Goal: Task Accomplishment & Management: Complete application form

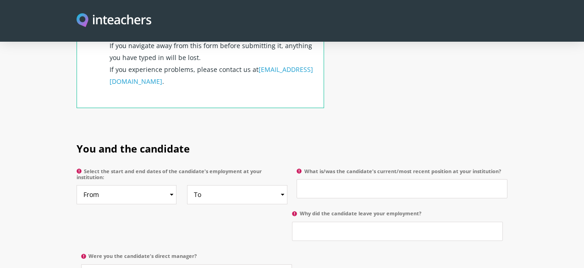
scroll to position [387, 0]
click at [119, 184] on select "From 2025 2024 2023 2022 2021 2020 2019 2018 2017 2016 2015 2014 2013 2012 2011…" at bounding box center [127, 193] width 100 height 19
select select "2015"
click at [228, 184] on select "To Currently 2025 2024 2023 2022 2021 2020 2019 2018 2017 2016 2015 2014 2013 2…" at bounding box center [237, 193] width 100 height 19
select select "2025"
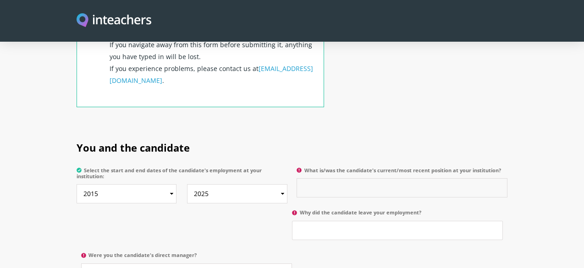
click at [329, 178] on input "What is/was the candidate's current/most recent position at your institution?" at bounding box center [402, 187] width 211 height 19
paste input "Accountant"
type input "Accountant - Accounts Payables"
click at [327, 221] on input "Why did the candidate leave your employment?" at bounding box center [397, 230] width 211 height 19
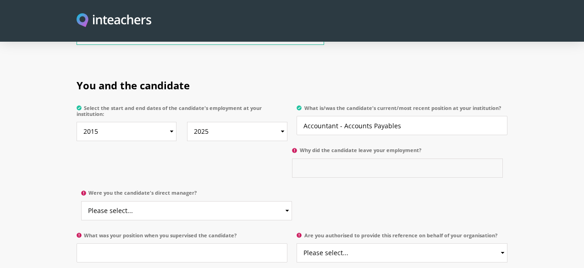
scroll to position [451, 0]
type input "Better prospects"
click at [203, 150] on div "You and the candidate Select the start and end dates of the candidate's employm…" at bounding box center [292, 166] width 431 height 205
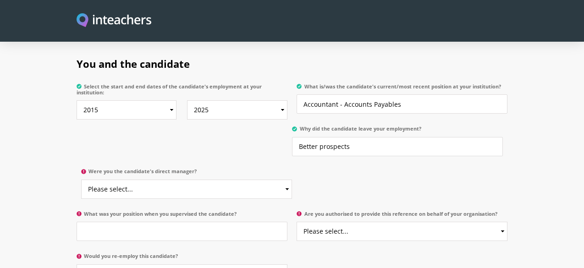
scroll to position [481, 0]
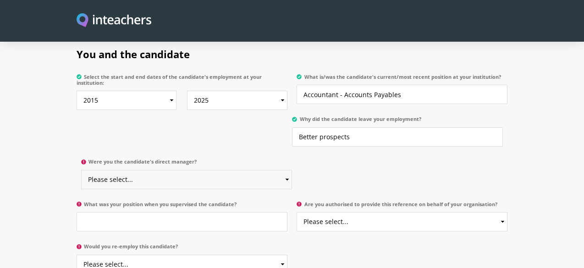
click at [144, 170] on select "Please select... Yes No" at bounding box center [186, 179] width 211 height 19
select select "Yes"
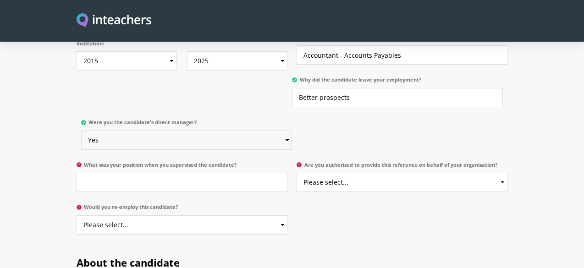
scroll to position [521, 0]
click at [135, 172] on input "What was your position when you supervised the candidate?" at bounding box center [182, 181] width 211 height 19
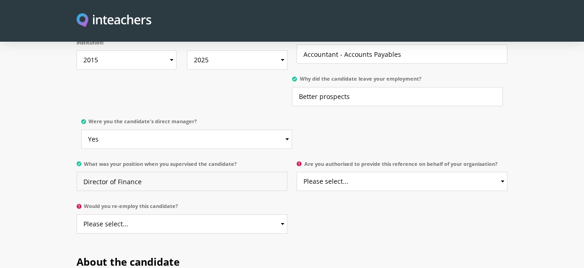
type input "Director of Finance"
click at [361, 172] on select "Please select... Yes No" at bounding box center [402, 181] width 211 height 19
select select "Yes"
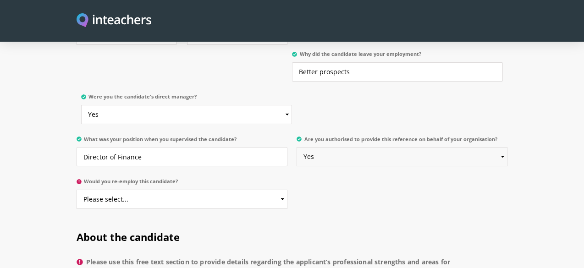
scroll to position [554, 0]
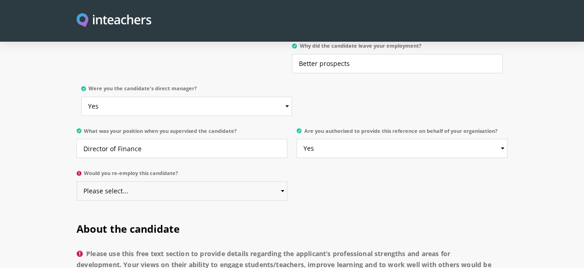
click at [155, 182] on select "Please select... Yes No" at bounding box center [182, 191] width 211 height 19
click at [141, 182] on select "Please select... Yes No" at bounding box center [182, 191] width 211 height 19
select select "Yes"
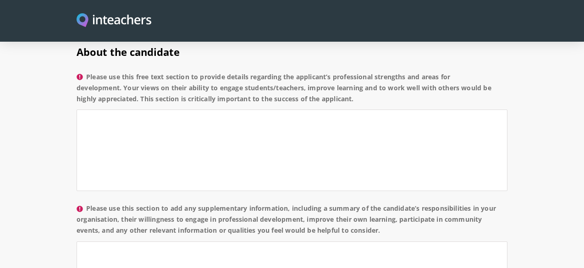
scroll to position [741, 0]
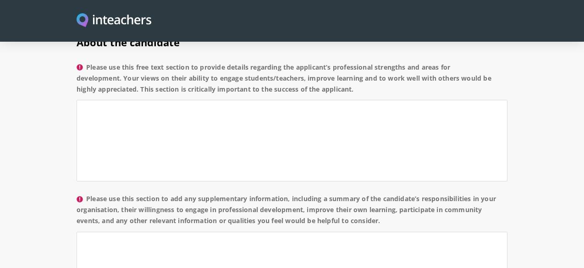
drag, startPoint x: 203, startPoint y: 54, endPoint x: 370, endPoint y: 86, distance: 169.9
click at [370, 86] on label "Please use this free text section to provide details regarding the applicant’s …" at bounding box center [292, 81] width 431 height 39
copy label "provide details regarding the applicant’s professional strengths and areas for …"
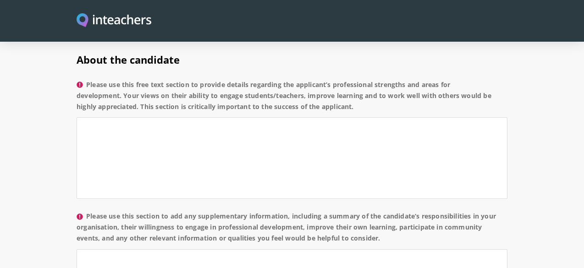
scroll to position [722, 0]
click at [105, 118] on textarea "Please use this free text section to provide details regarding the applicant’s …" at bounding box center [292, 159] width 431 height 82
paste textarea "[PERSON_NAME] has consistently demonstrated a strong work ethic, attention to d…"
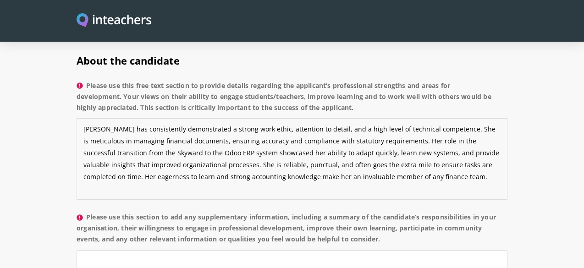
drag, startPoint x: 474, startPoint y: 152, endPoint x: 476, endPoint y: 166, distance: 14.3
click at [476, 166] on textarea "[PERSON_NAME] has consistently demonstrated a strong work ethic, attention to d…" at bounding box center [292, 159] width 431 height 82
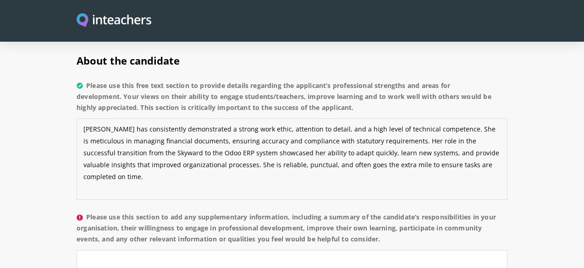
click at [89, 178] on textarea "[PERSON_NAME] has consistently demonstrated a strong work ethic, attention to d…" at bounding box center [292, 159] width 431 height 82
paste textarea "While [PERSON_NAME] strengths lie in her technical expertise and dedication, sh…"
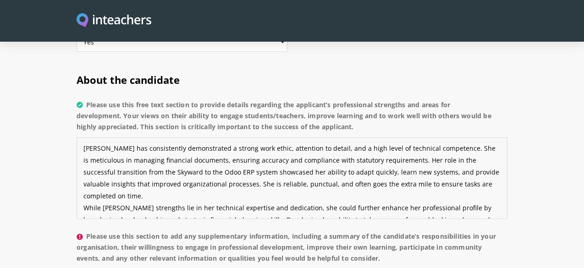
scroll to position [705, 0]
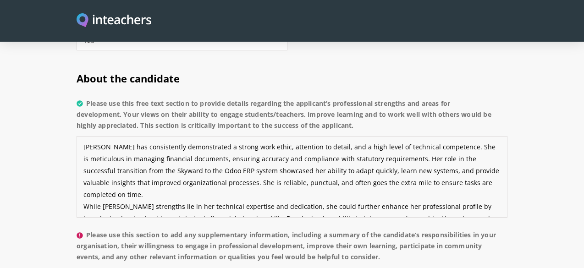
click at [83, 182] on textarea "[PERSON_NAME] has consistently demonstrated a strong work ethic, attention to d…" at bounding box center [292, 177] width 431 height 82
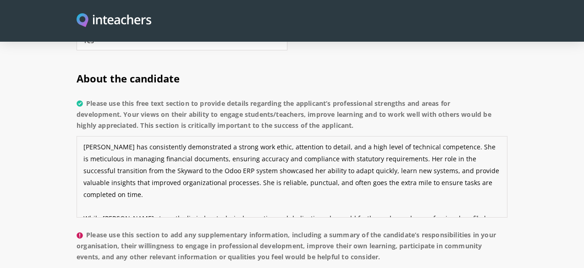
scroll to position [24, 0]
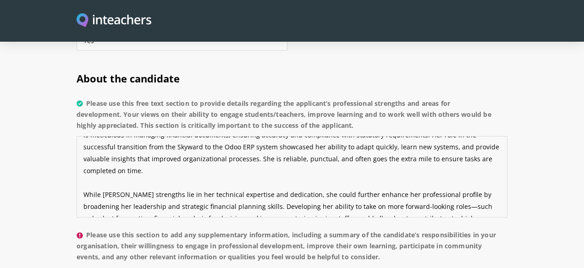
click at [226, 181] on textarea "[PERSON_NAME] has consistently demonstrated a strong work ethic, attention to d…" at bounding box center [292, 177] width 431 height 82
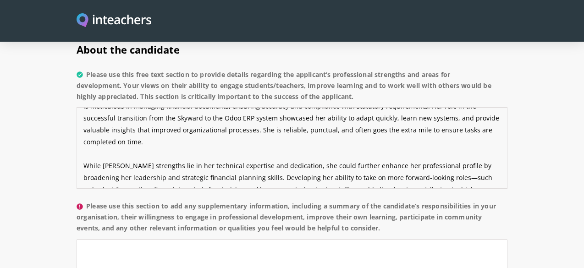
scroll to position [738, 0]
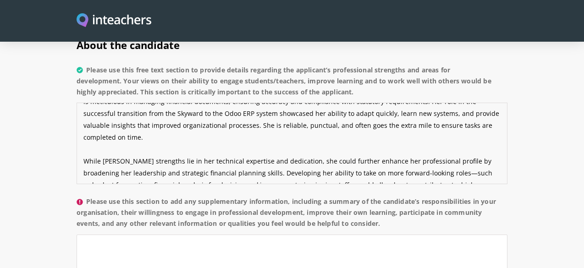
click at [476, 162] on textarea "[PERSON_NAME] has consistently demonstrated a strong work ethic, attention to d…" at bounding box center [292, 144] width 431 height 82
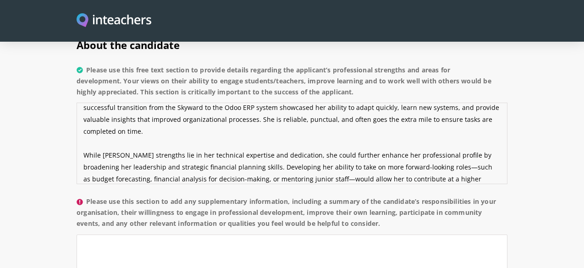
scroll to position [42, 0]
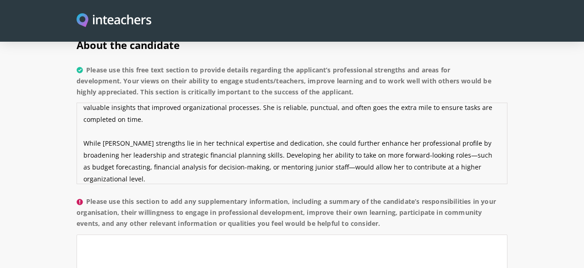
click at [230, 129] on textarea "[PERSON_NAME] has consistently demonstrated a strong work ethic, attention to d…" at bounding box center [292, 144] width 431 height 82
click at [162, 156] on textarea "[PERSON_NAME] has consistently demonstrated a strong work ethic, attention to d…" at bounding box center [292, 144] width 431 height 82
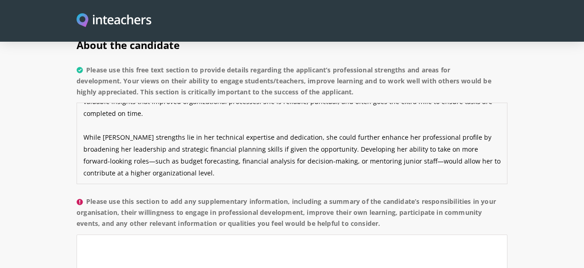
paste textarea "[PERSON_NAME] brings strong technical expertise and reliability to her work. Wh…"
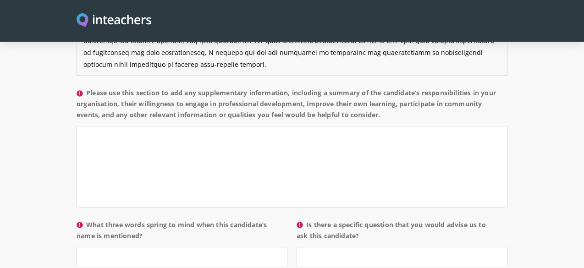
scroll to position [847, 0]
type textarea "Loremip dol sitametconse adipiscingel s doeius temp incid, utlaboree do magnaa,…"
click at [186, 87] on label "Please use this section to add any supplementary information, including a summa…" at bounding box center [292, 106] width 431 height 39
click at [186, 126] on textarea "Please use this section to add any supplementary information, including a summa…" at bounding box center [292, 167] width 431 height 82
drag, startPoint x: 187, startPoint y: 81, endPoint x: 431, endPoint y: 104, distance: 245.1
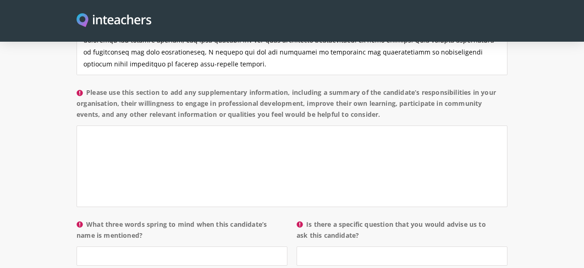
click at [431, 104] on label "Please use this section to add any supplementary information, including a summa…" at bounding box center [292, 106] width 431 height 39
copy label "any supplementary information, including a summary of the candidate’s responsib…"
click at [96, 126] on textarea "Please use this section to add any supplementary information, including a summa…" at bounding box center [292, 167] width 431 height 82
paste textarea "Loremi dol sitame co adi Elitsedd Eiusmodtempor Incidi – Utlabo, Etdolor’m aliq…"
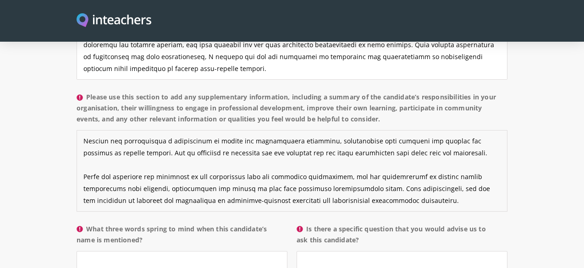
scroll to position [844, 0]
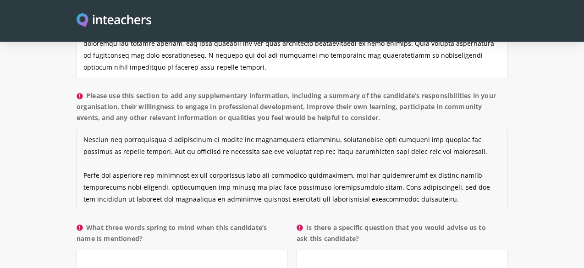
click at [357, 164] on textarea "Please use this section to add any supplementary information, including a summa…" at bounding box center [292, 170] width 431 height 82
click at [440, 154] on textarea "Please use this section to add any supplementary information, including a summa…" at bounding box center [292, 170] width 431 height 82
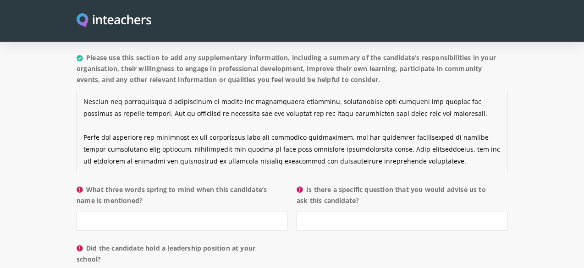
scroll to position [884, 0]
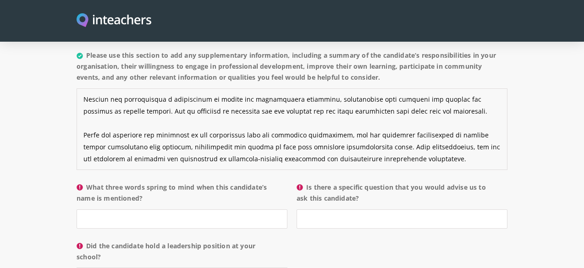
type textarea "Loremi dol sitame co adi Elitsedd Eiusmodtempor Incidi – Utlabo, Etdolor’m aliq…"
drag, startPoint x: 89, startPoint y: 175, endPoint x: 153, endPoint y: 188, distance: 64.6
click at [153, 188] on label "What three words spring to mind when this candidate’s name is mentioned?" at bounding box center [182, 196] width 211 height 28
copy label "What three words spring to mind when this candidate’s name is mentioned?"
click at [102, 210] on input "What three words spring to mind when this candidate’s name is mentioned?" at bounding box center [182, 219] width 211 height 19
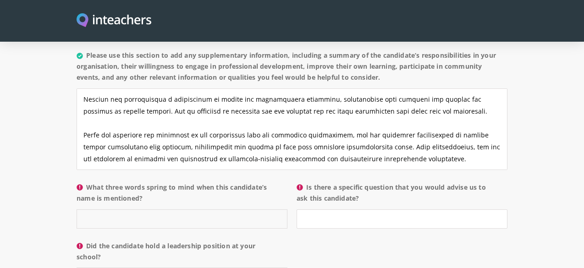
paste input "Diligent – Reliable – Meticulous"
type input "Diligent – Reliable – Meticulous"
drag, startPoint x: 308, startPoint y: 175, endPoint x: 393, endPoint y: 186, distance: 85.1
click at [393, 186] on label "Is there a specific question that you would advise us to ask this candidate?" at bounding box center [402, 196] width 211 height 28
copy label "Is there a specific question that you would advise us to ask this candidate?"
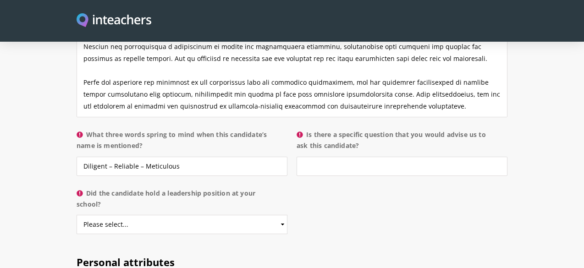
scroll to position [939, 0]
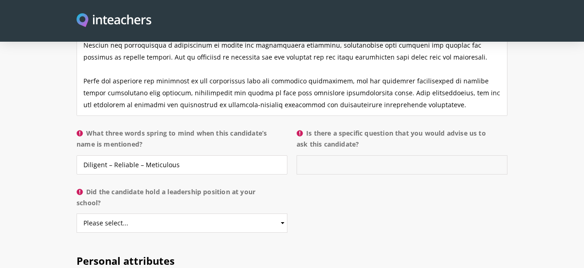
click at [382, 156] on input "Is there a specific question that you would advise us to ask this candidate?" at bounding box center [402, 165] width 211 height 19
type input "No"
click at [114, 156] on input "Diligent – Reliable – Meticulous" at bounding box center [182, 165] width 211 height 19
click at [141, 156] on input "Diligent, Reliable – Meticulous" at bounding box center [182, 165] width 211 height 19
type input "Diligent, Reliable, Meticulous"
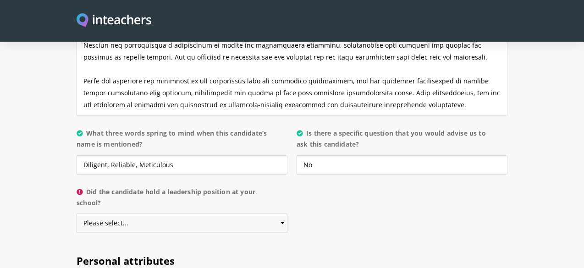
click at [149, 214] on select "Please select... Yes No" at bounding box center [182, 223] width 211 height 19
select select "No"
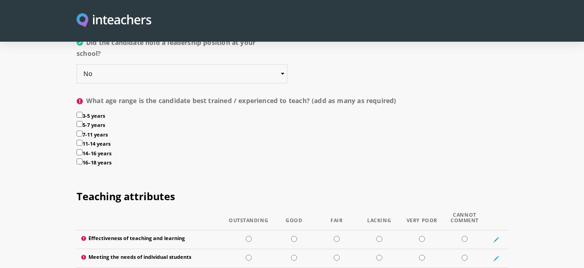
scroll to position [1089, 0]
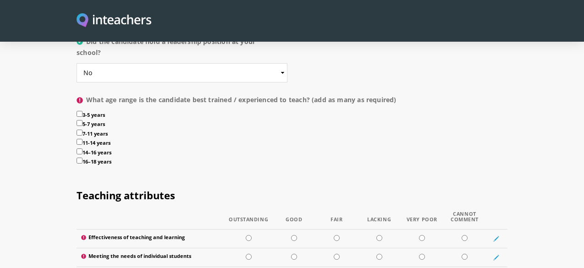
click at [79, 111] on input "3-5 years" at bounding box center [80, 114] width 6 height 6
click at [80, 111] on label "3-5 years" at bounding box center [292, 116] width 431 height 10
click at [80, 111] on input "3-5 years" at bounding box center [80, 114] width 6 height 6
click at [78, 111] on input "3-5 years" at bounding box center [80, 114] width 6 height 6
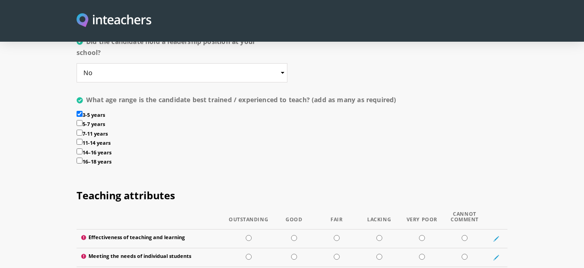
checkbox input "false"
click at [80, 120] on input "5-7 years" at bounding box center [80, 123] width 6 height 6
checkbox input "true"
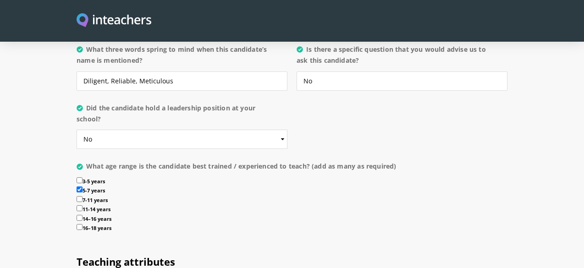
scroll to position [976, 0]
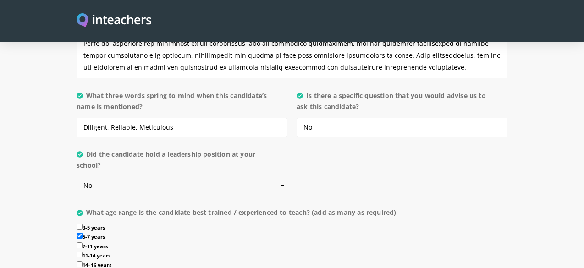
click at [120, 176] on select "Please select... Yes No" at bounding box center [182, 185] width 211 height 19
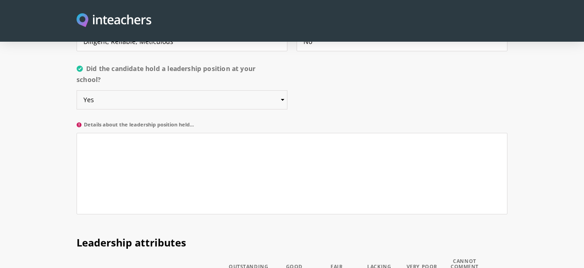
scroll to position [1050, 0]
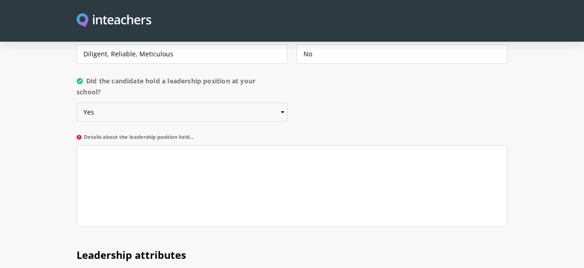
click at [284, 103] on select "Please select... Yes No" at bounding box center [182, 112] width 211 height 19
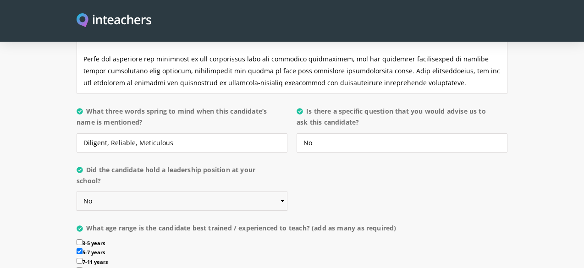
scroll to position [944, 0]
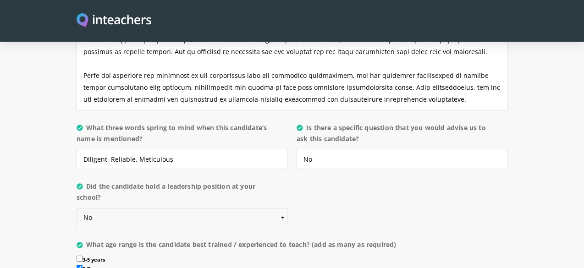
click at [217, 208] on select "Please select... Yes No" at bounding box center [182, 217] width 211 height 19
select select "Yes"
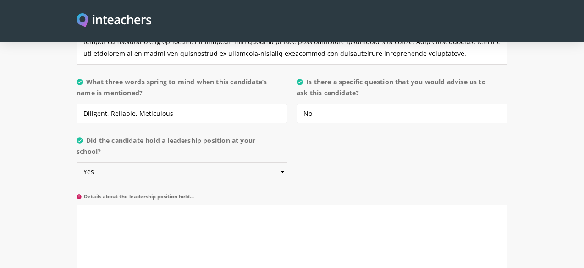
scroll to position [992, 0]
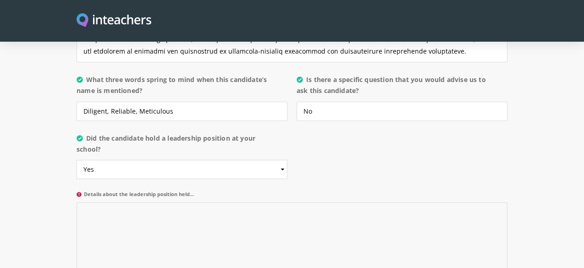
click at [137, 203] on textarea "Details about the leadership position held..." at bounding box center [292, 244] width 431 height 82
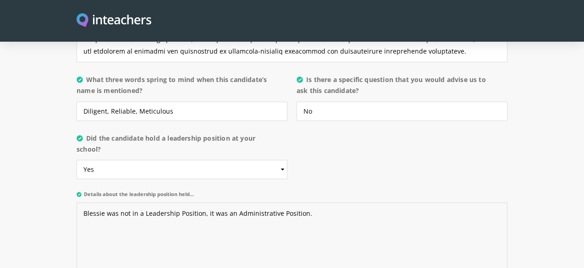
click at [331, 203] on textarea "Blessie was not in a Leadership Position, it was an Administrative Position." at bounding box center [292, 244] width 431 height 82
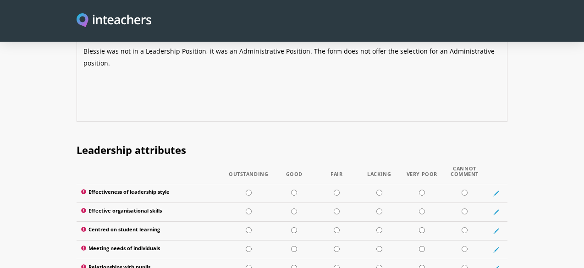
scroll to position [1155, 0]
type textarea "Blessie was not in a Leadership Position, it was an Administrative Position. Th…"
click at [466, 189] on input "radio" at bounding box center [465, 192] width 6 height 6
radio input "true"
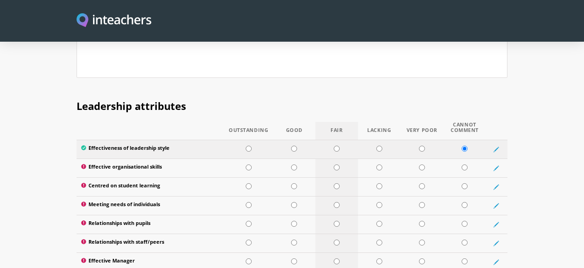
scroll to position [1200, 0]
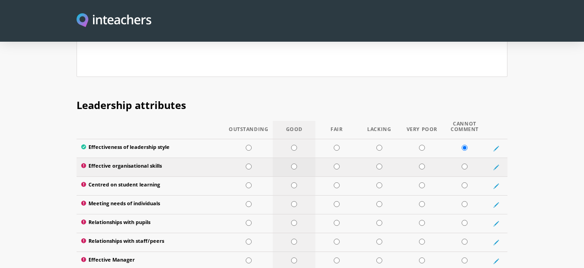
click at [295, 164] on input "radio" at bounding box center [294, 167] width 6 height 6
radio input "true"
click at [465, 183] on input "radio" at bounding box center [465, 186] width 6 height 6
radio input "true"
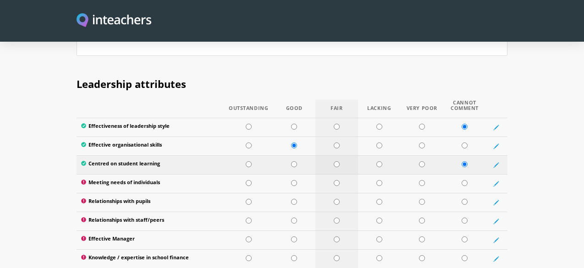
scroll to position [1229, 0]
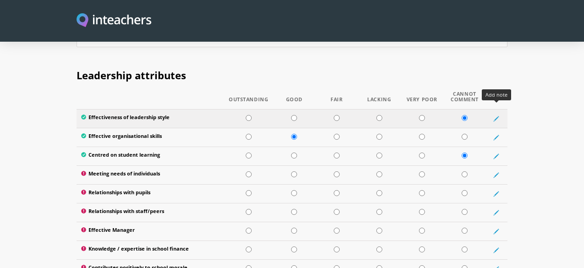
click at [497, 116] on icon at bounding box center [497, 119] width 6 height 6
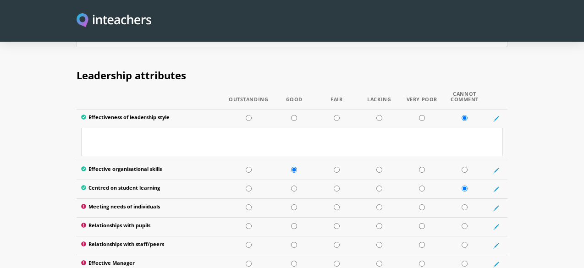
click at [526, 113] on section "Leadership attributes Outstanding Good Fair Lacking Very Poor Cannot Comment Ef…" at bounding box center [292, 206] width 584 height 300
click at [497, 117] on icon at bounding box center [496, 119] width 4 height 4
click at [519, 133] on section "Leadership attributes Outstanding Good Fair Lacking Very Poor Cannot Comment Ef…" at bounding box center [292, 206] width 584 height 300
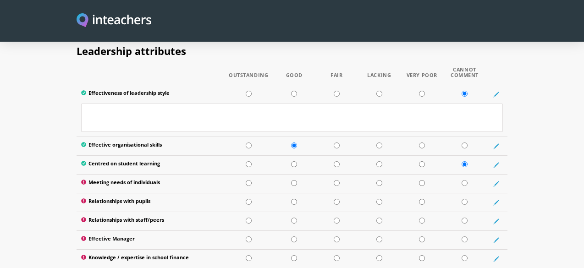
scroll to position [1252, 0]
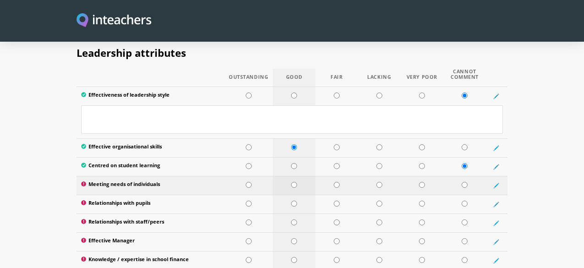
click at [294, 182] on input "radio" at bounding box center [294, 185] width 6 height 6
radio input "true"
click at [294, 201] on input "radio" at bounding box center [294, 204] width 6 height 6
radio input "true"
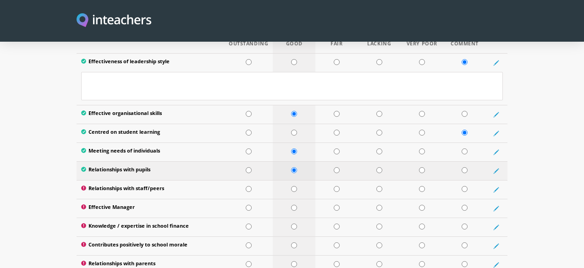
scroll to position [1286, 0]
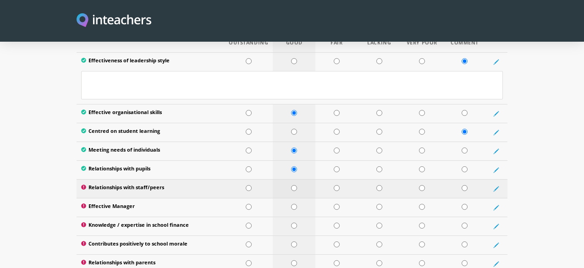
click at [295, 185] on input "radio" at bounding box center [294, 188] width 6 height 6
radio input "true"
click at [464, 204] on input "radio" at bounding box center [465, 207] width 6 height 6
radio input "true"
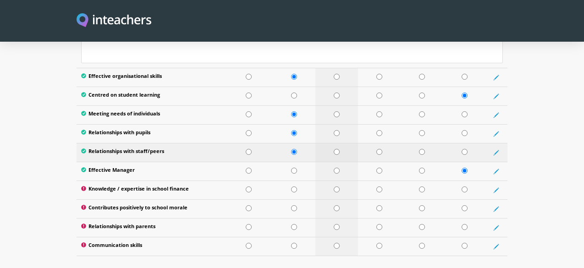
scroll to position [1324, 0]
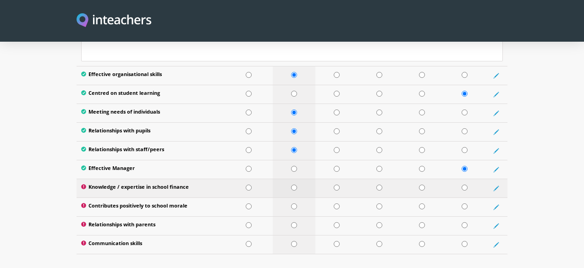
click at [293, 185] on input "radio" at bounding box center [294, 188] width 6 height 6
radio input "true"
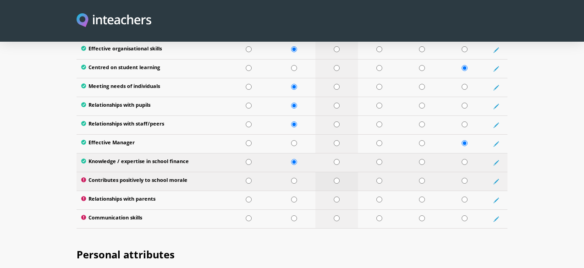
scroll to position [1350, 0]
click at [294, 178] on input "radio" at bounding box center [294, 181] width 6 height 6
radio input "true"
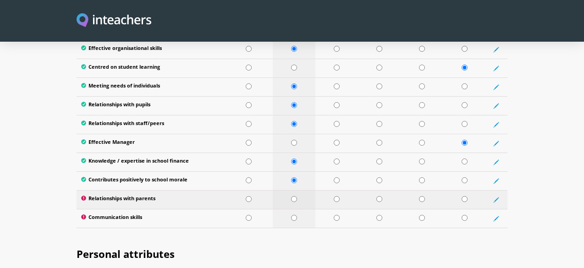
click at [294, 196] on input "radio" at bounding box center [294, 199] width 6 height 6
radio input "true"
click at [294, 215] on input "radio" at bounding box center [294, 218] width 6 height 6
radio input "true"
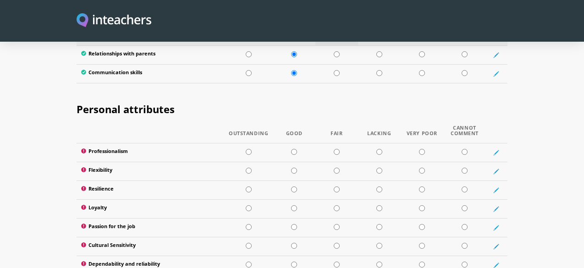
scroll to position [1496, 0]
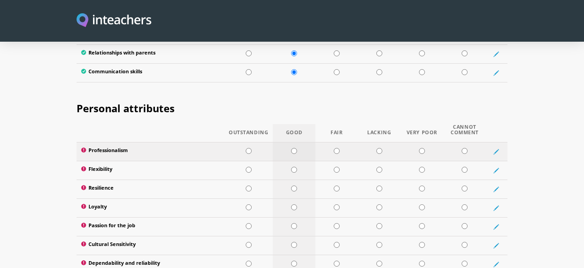
click at [294, 148] on input "radio" at bounding box center [294, 151] width 6 height 6
radio input "true"
click at [294, 167] on input "radio" at bounding box center [294, 170] width 6 height 6
radio input "true"
click at [294, 186] on input "radio" at bounding box center [294, 189] width 6 height 6
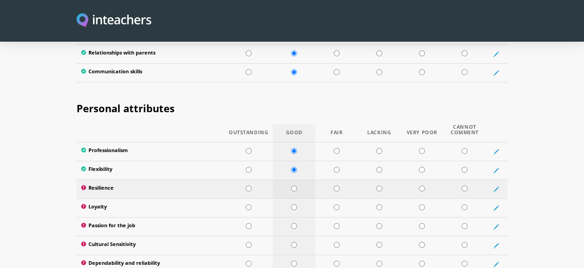
radio input "true"
click at [292, 205] on input "radio" at bounding box center [294, 208] width 6 height 6
radio input "true"
click at [294, 223] on input "radio" at bounding box center [294, 226] width 6 height 6
radio input "true"
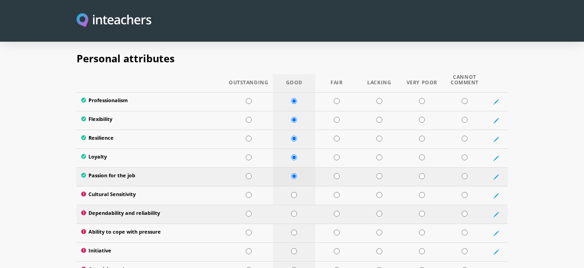
scroll to position [1548, 0]
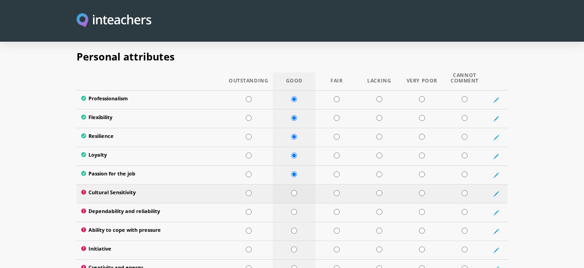
click at [294, 190] on input "radio" at bounding box center [294, 193] width 6 height 6
radio input "true"
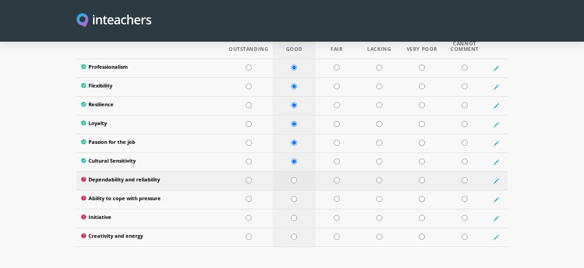
scroll to position [1580, 0]
click at [292, 177] on input "radio" at bounding box center [294, 180] width 6 height 6
radio input "true"
click at [295, 196] on input "radio" at bounding box center [294, 199] width 6 height 6
radio input "true"
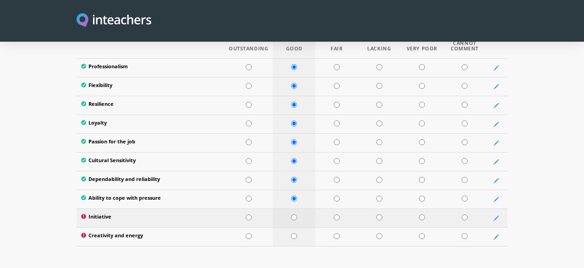
click at [294, 215] on input "radio" at bounding box center [294, 218] width 6 height 6
radio input "true"
click at [294, 233] on input "radio" at bounding box center [294, 236] width 6 height 6
radio input "true"
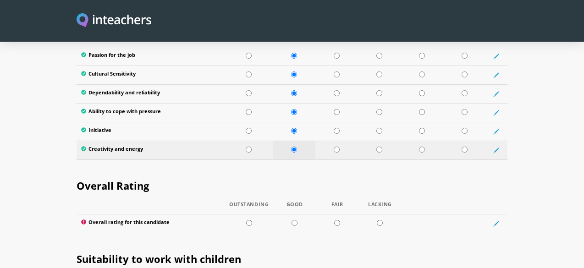
scroll to position [1679, 0]
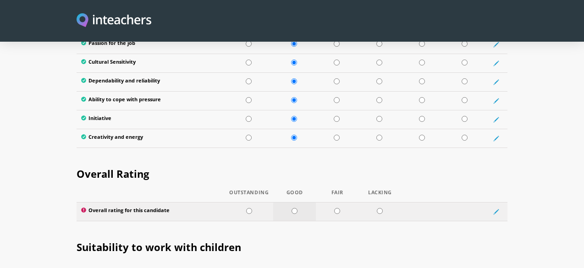
click at [294, 208] on input "radio" at bounding box center [295, 211] width 6 height 6
radio input "true"
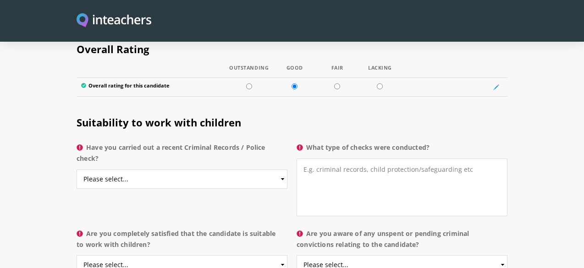
scroll to position [1804, 0]
click at [222, 169] on select "Please select... Yes No Do not know" at bounding box center [182, 178] width 211 height 19
select select "No"
click at [341, 160] on textarea "What type of checks were conducted?" at bounding box center [402, 187] width 211 height 58
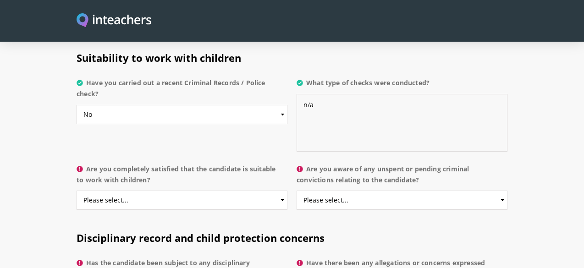
scroll to position [1869, 0]
type textarea "n/a"
click at [191, 190] on select "Please select... Yes No Do not know" at bounding box center [182, 199] width 211 height 19
select select "Yes"
click at [380, 190] on select "Please select... Yes No Do not know" at bounding box center [402, 199] width 211 height 19
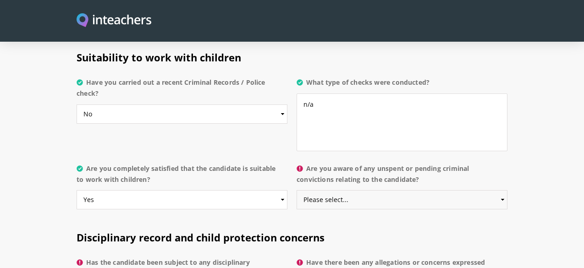
select select "No"
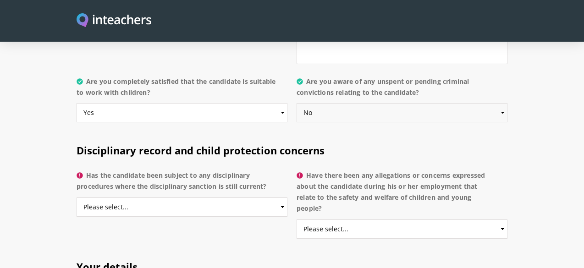
scroll to position [1968, 0]
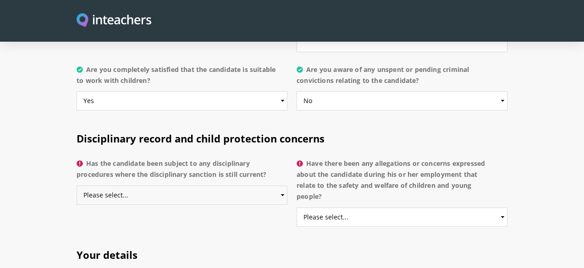
click at [191, 186] on select "Please select... Yes No Do not know" at bounding box center [182, 195] width 211 height 19
select select "No"
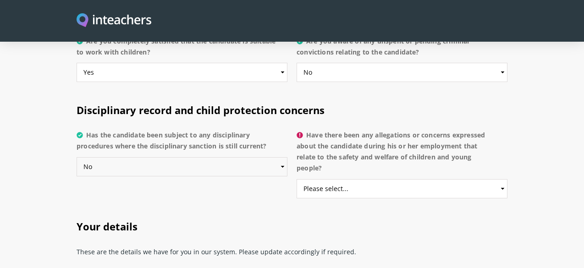
scroll to position [1999, 0]
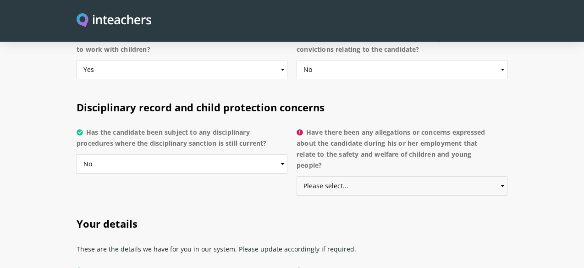
click at [360, 177] on select "Please select... Yes No Do not know" at bounding box center [402, 186] width 211 height 19
select select "No"
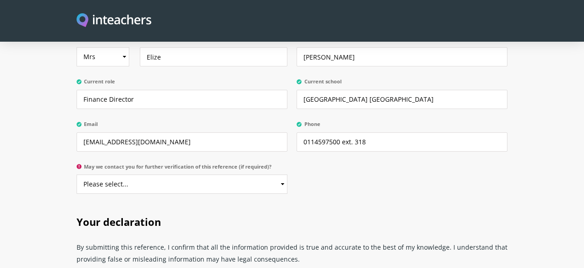
scroll to position [2231, 0]
click at [181, 175] on select "Please select... Yes No" at bounding box center [182, 183] width 211 height 19
select select "Yes"
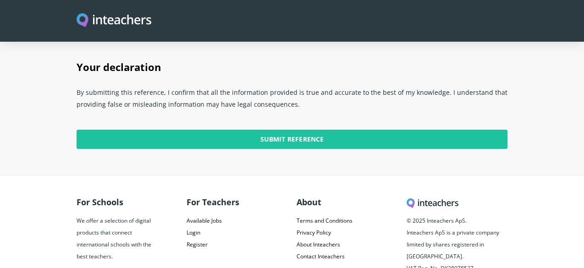
scroll to position [2387, 0]
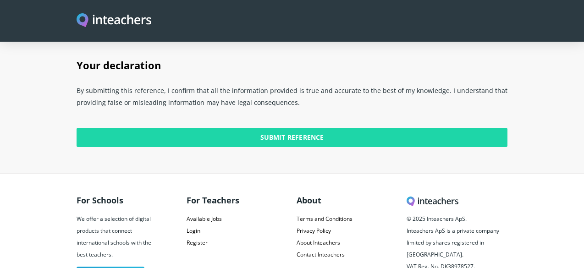
click at [289, 128] on input "Submit Reference" at bounding box center [292, 137] width 431 height 19
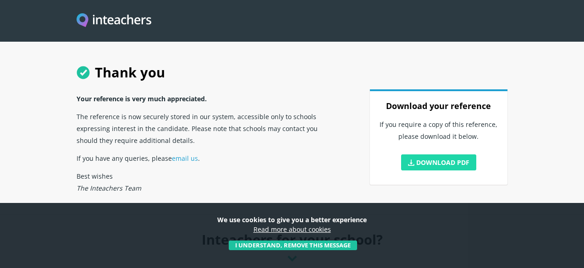
click at [438, 163] on link "Download PDF" at bounding box center [438, 163] width 75 height 16
